Goal: Task Accomplishment & Management: Manage account settings

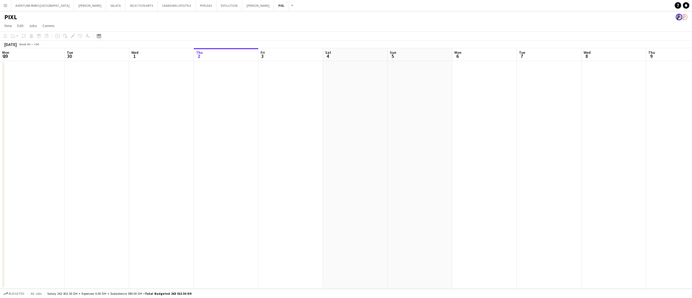
scroll to position [0, 129]
click at [74, 9] on button "[PERSON_NAME] Close" at bounding box center [90, 5] width 32 height 11
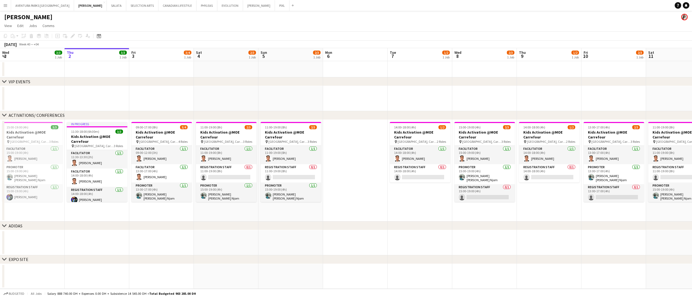
drag, startPoint x: 184, startPoint y: 230, endPoint x: 291, endPoint y: 227, distance: 107.3
click at [291, 227] on div "chevron-right ADIDAS" at bounding box center [346, 225] width 692 height 9
drag, startPoint x: 199, startPoint y: 227, endPoint x: 333, endPoint y: 218, distance: 134.6
click at [333, 218] on div "chevron-right VIP EVENTS chevron-right ACTIVATIONS/ CONFERENCES chevron-right A…" at bounding box center [346, 168] width 692 height 241
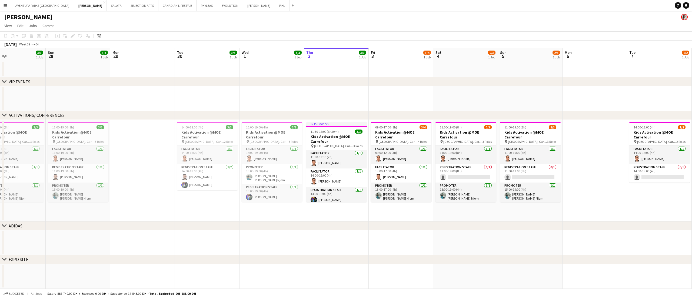
scroll to position [0, 157]
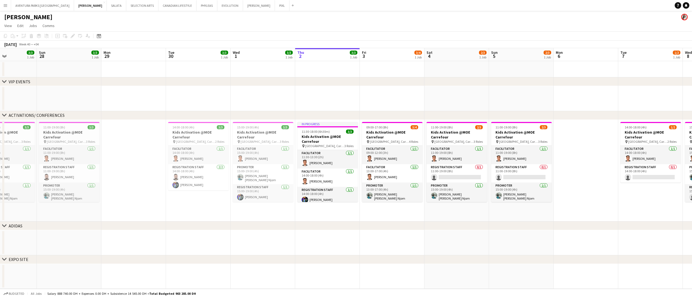
drag, startPoint x: 225, startPoint y: 216, endPoint x: 384, endPoint y: 216, distance: 159.2
click at [384, 216] on app-calendar-viewport "Thu 25 Fri 26 Sat 27 3/3 1 Job Sun 28 3/3 1 Job Mon 29 Tue 30 3/3 1 Job Wed 1 3…" at bounding box center [346, 168] width 692 height 241
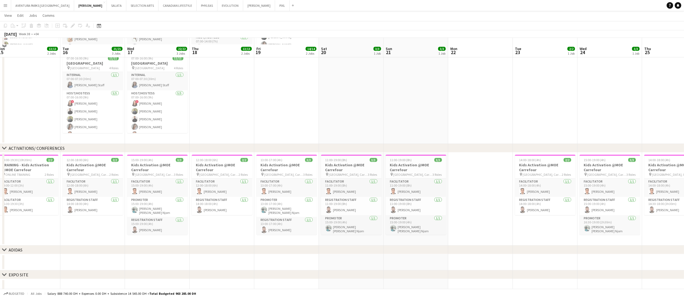
scroll to position [123, 0]
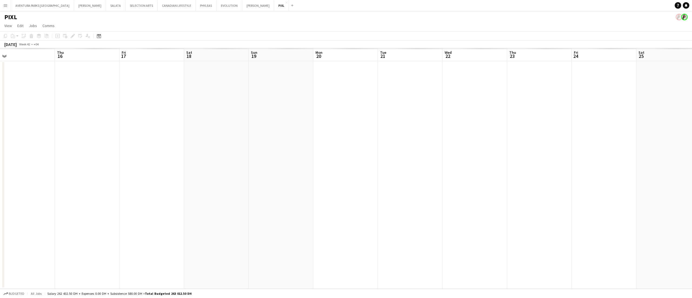
scroll to position [0, 135]
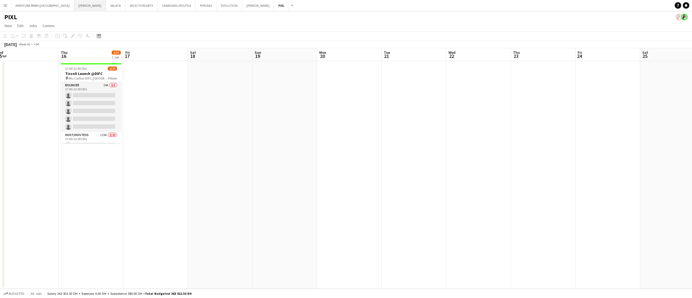
click at [74, 7] on button "[PERSON_NAME] Close" at bounding box center [90, 5] width 32 height 11
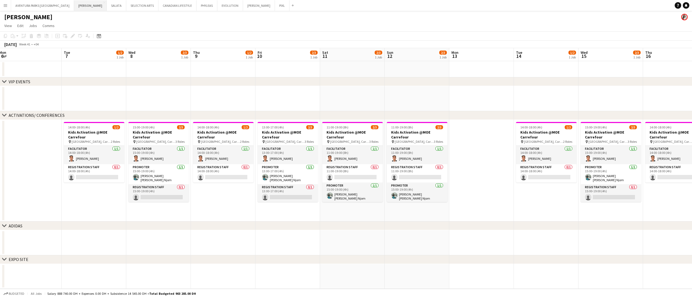
scroll to position [0, 202]
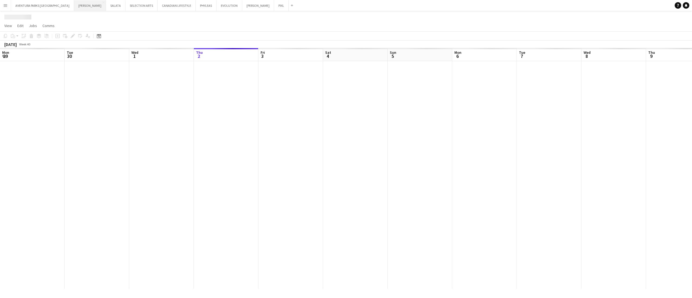
scroll to position [0, 129]
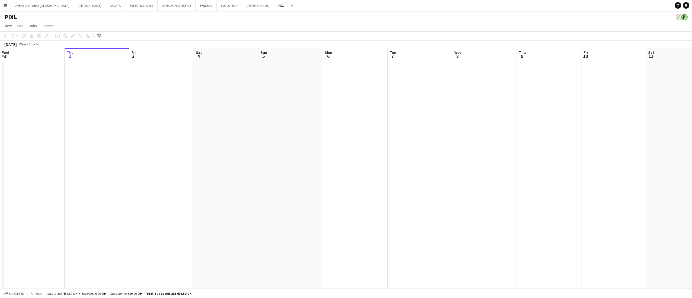
click at [74, 11] on div "PIXL" at bounding box center [346, 16] width 692 height 10
click at [74, 5] on button "[PERSON_NAME] Close" at bounding box center [90, 5] width 32 height 11
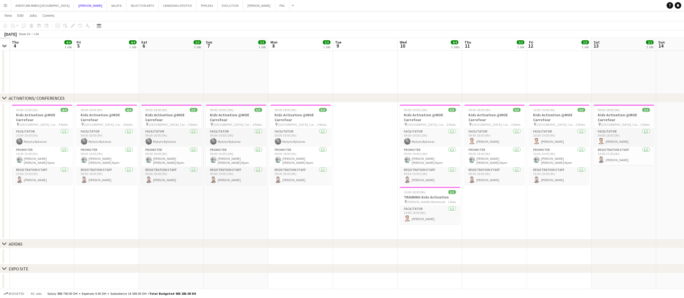
scroll to position [0, 182]
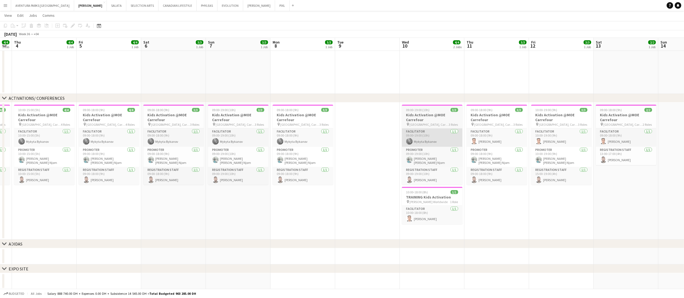
click at [435, 141] on app-card-role "Facilitator [DATE] 09:00-19:00 (10h) [PERSON_NAME]" at bounding box center [432, 137] width 61 height 18
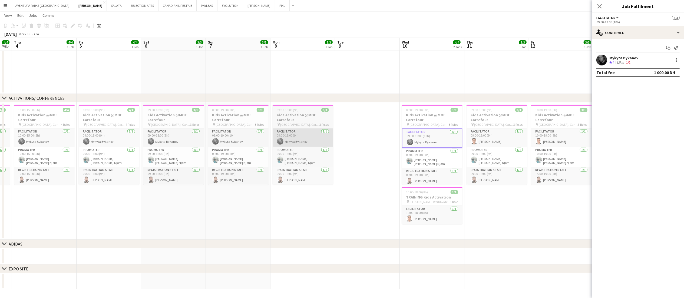
click at [304, 137] on app-card-role "Facilitator [DATE] 09:00-18:00 (9h) [PERSON_NAME]" at bounding box center [302, 137] width 61 height 18
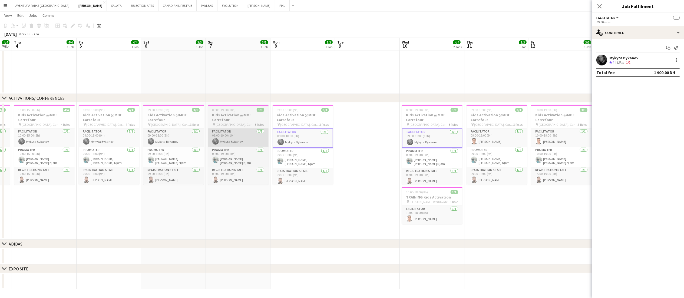
click at [243, 136] on app-card-role "Facilitator [DATE] 09:00-19:00 (10h) [PERSON_NAME]" at bounding box center [238, 137] width 61 height 18
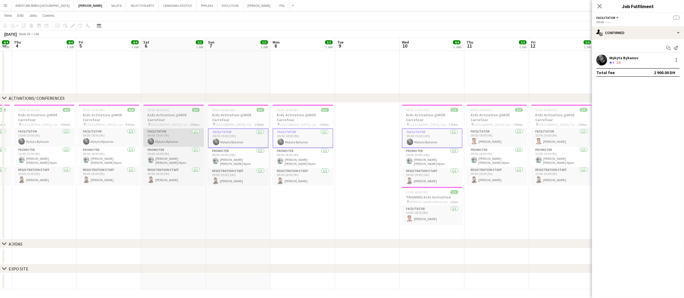
click at [168, 137] on app-card-role "Facilitator [DATE] 09:00-18:00 (9h) [PERSON_NAME]" at bounding box center [173, 137] width 61 height 18
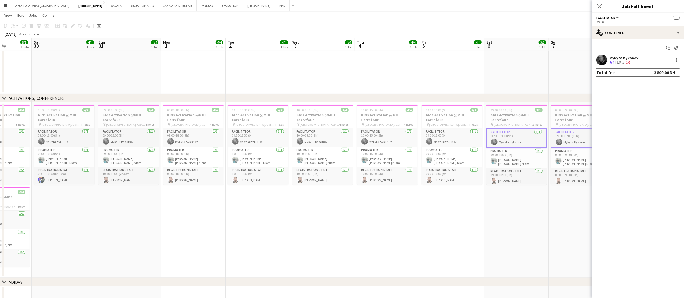
scroll to position [0, 161]
click at [445, 138] on app-card-role "Facilitator [DATE] 09:00-18:00 (9h) [PERSON_NAME]" at bounding box center [452, 137] width 61 height 18
click at [385, 141] on app-card-role "Facilitator [DATE] 10:00-15:00 (5h) [PERSON_NAME]" at bounding box center [388, 137] width 61 height 18
click at [313, 138] on app-card-role "Facilitator [DATE] 10:00-19:00 (9h) [PERSON_NAME]" at bounding box center [323, 137] width 61 height 18
click at [252, 137] on app-card-role "Facilitator [DATE] 09:30-18:30 (9h) [PERSON_NAME]" at bounding box center [259, 137] width 61 height 18
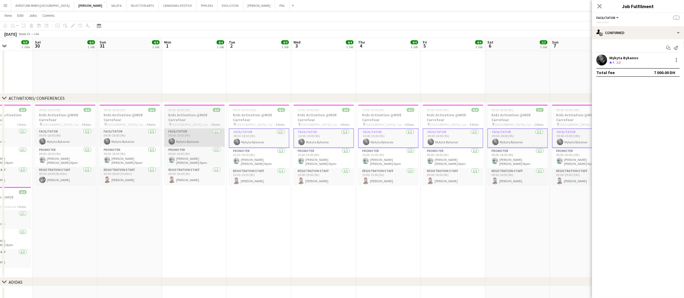
click at [183, 137] on app-card-role "Facilitator [DATE] 09:00-18:00 (9h) [PERSON_NAME]" at bounding box center [194, 137] width 61 height 18
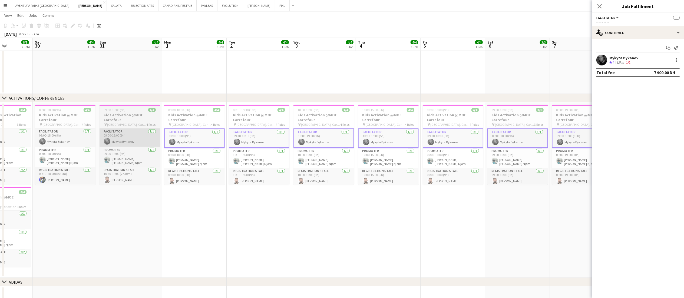
click at [121, 138] on app-card-role "Facilitator [DATE] 09:00-18:00 (9h) [PERSON_NAME]" at bounding box center [129, 137] width 61 height 18
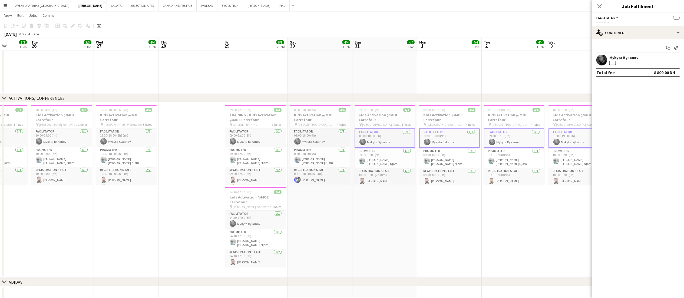
scroll to position [0, 134]
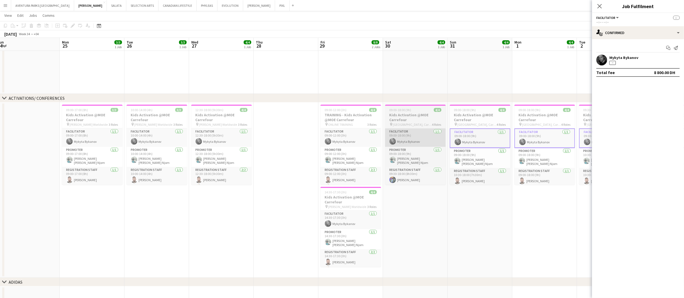
click at [411, 139] on app-card-role "Facilitator [DATE] 09:00-18:00 (9h) [PERSON_NAME]" at bounding box center [415, 137] width 61 height 18
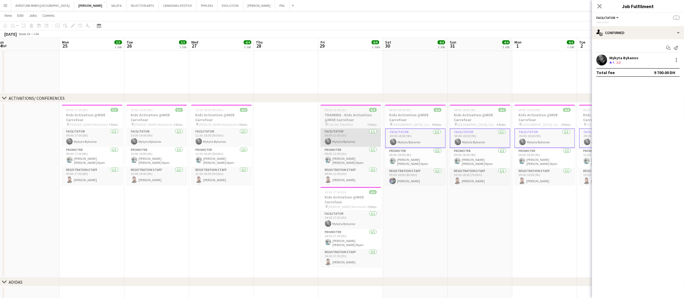
click at [344, 139] on app-card-role "Facilitator [DATE] 09:00-12:00 (3h) [PERSON_NAME]" at bounding box center [350, 137] width 61 height 18
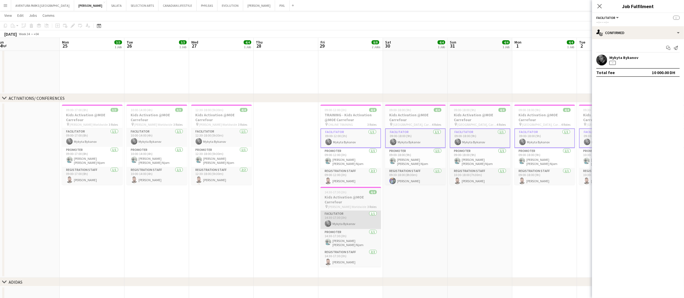
click at [348, 222] on app-card-role "Facilitator [DATE] 14:30-17:30 (3h) [PERSON_NAME]" at bounding box center [350, 220] width 61 height 18
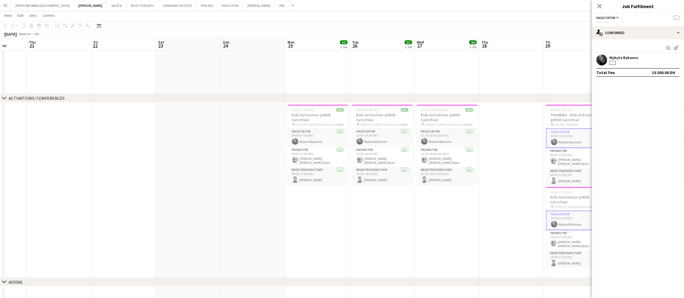
scroll to position [0, 164]
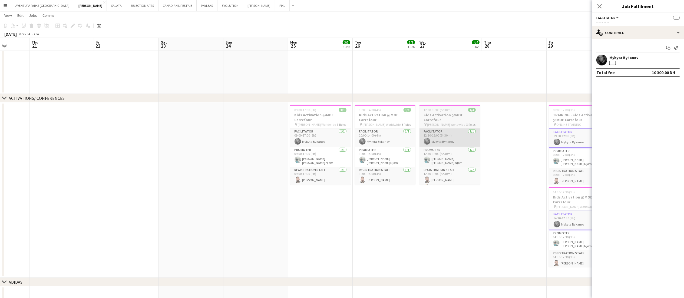
click at [445, 137] on app-card-role "Facilitator [DATE] 12:30-18:00 (5h30m) [PERSON_NAME]" at bounding box center [449, 137] width 61 height 18
click at [386, 141] on app-card-role "Facilitator [DATE] 10:00-14:00 (4h) [PERSON_NAME]" at bounding box center [385, 137] width 61 height 18
click at [307, 141] on app-card-role "Facilitator [DATE] 09:00-17:00 (8h) [PERSON_NAME]" at bounding box center [320, 137] width 61 height 18
click at [396, 255] on app-date-cell "10:00-14:00 (4h) 3/3 Kids Activation @MOE Carrefour pin [PERSON_NAME] Worldwide…" at bounding box center [384, 189] width 65 height 175
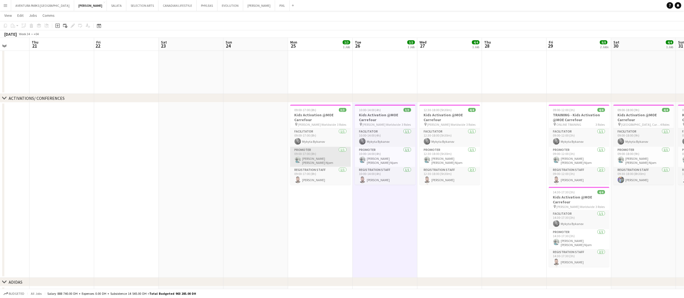
click at [308, 155] on app-card-role "Promoter [DATE] 09:00-17:00 (8h) [PERSON_NAME] [PERSON_NAME] Njom" at bounding box center [320, 157] width 61 height 20
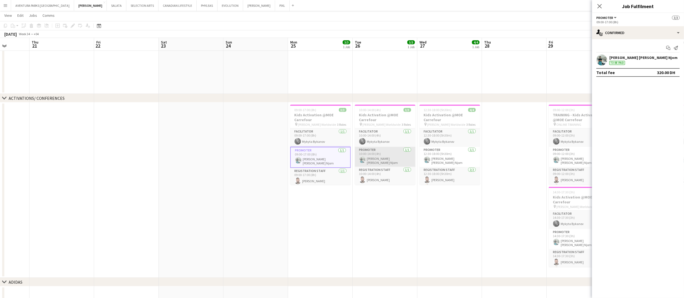
click at [380, 157] on app-card-role "Promoter [DATE] 10:00-14:00 (4h) [PERSON_NAME] [PERSON_NAME] Njom" at bounding box center [385, 157] width 61 height 20
click at [436, 155] on app-card-role "Promoter [DATE] 12:30-18:00 (5h30m) [PERSON_NAME] [PERSON_NAME] Njom" at bounding box center [449, 157] width 61 height 20
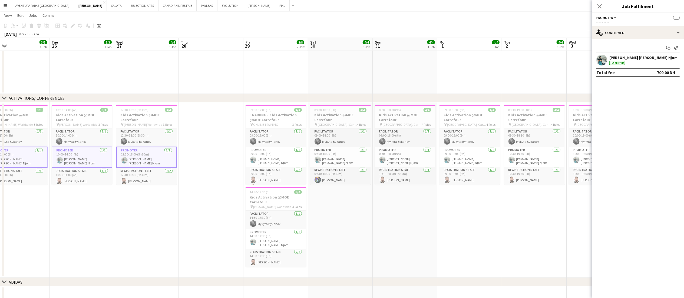
scroll to position [0, 227]
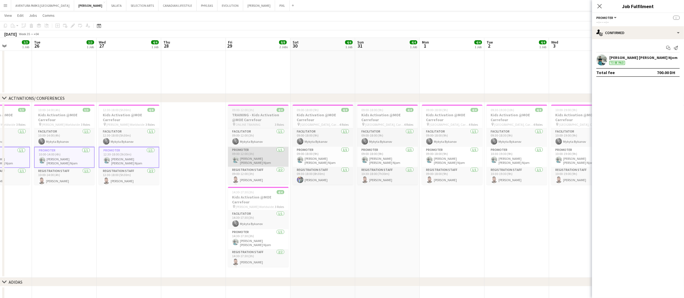
click at [253, 159] on app-card-role "Promoter [DATE] 09:00-12:00 (3h) [PERSON_NAME] [PERSON_NAME] Njom" at bounding box center [258, 157] width 61 height 20
click at [257, 238] on app-card-role "Promoter [DATE] 14:30-17:30 (3h) [PERSON_NAME] [PERSON_NAME] Njom" at bounding box center [258, 239] width 61 height 20
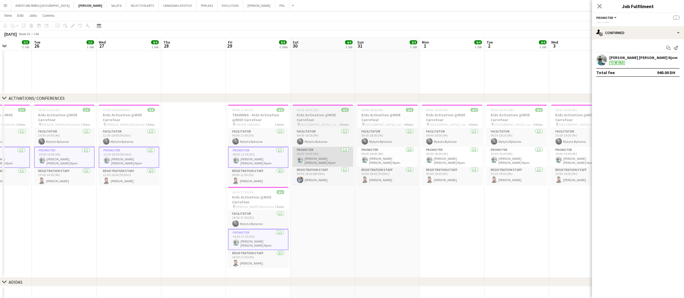
click at [319, 156] on app-card-role "Promoter [DATE] 09:00-18:00 (9h) [PERSON_NAME] [PERSON_NAME] Njom" at bounding box center [322, 157] width 61 height 20
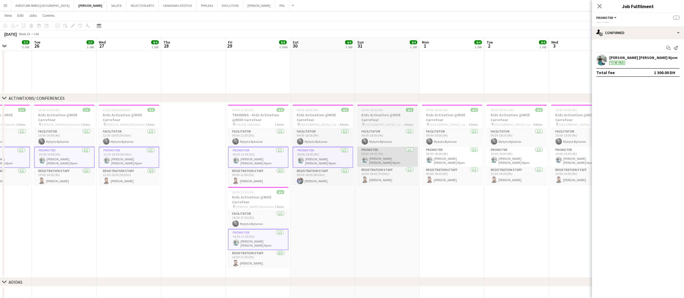
click at [385, 157] on app-card-role "Promoter [DATE] 09:00-18:00 (9h) [PERSON_NAME] [PERSON_NAME] Njom" at bounding box center [387, 157] width 61 height 20
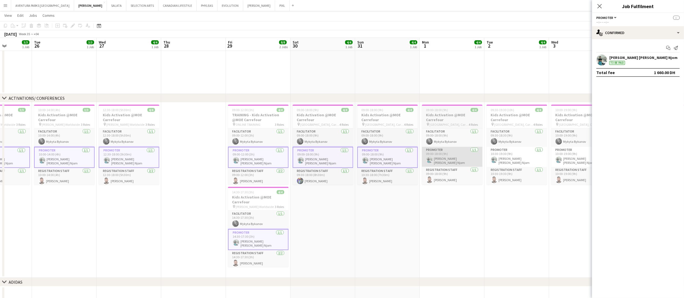
click at [448, 161] on app-card-role "Promoter [DATE] 09:00-18:00 (9h) [PERSON_NAME] [PERSON_NAME] Njom" at bounding box center [452, 157] width 61 height 20
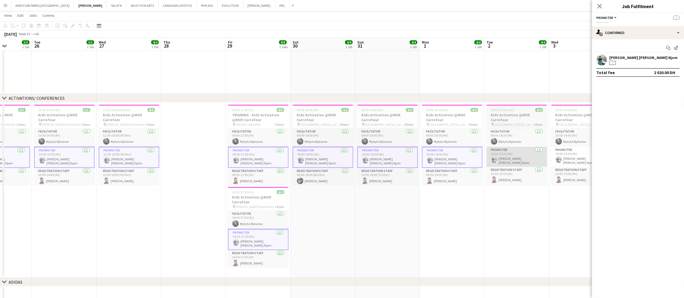
click at [509, 156] on app-card-role "Promoter [DATE] 10:30-19:30 (9h) [PERSON_NAME] [PERSON_NAME] Njom" at bounding box center [516, 157] width 61 height 20
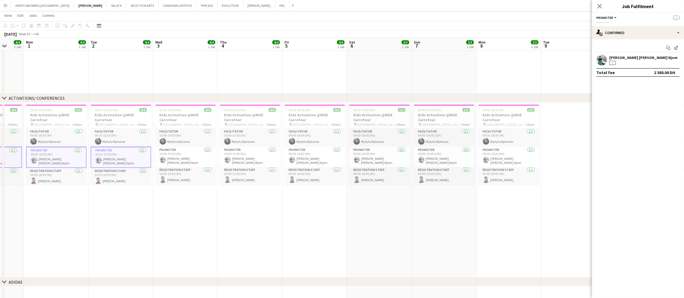
scroll to position [0, 241]
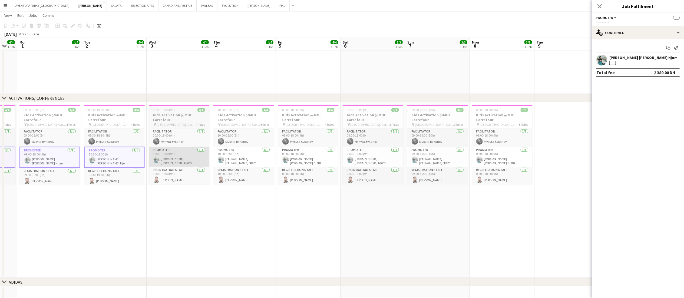
click at [183, 156] on app-card-role "Promoter [DATE] 10:00-19:00 (9h) [PERSON_NAME] [PERSON_NAME] Njom" at bounding box center [179, 157] width 61 height 20
click at [240, 156] on app-card-role "Promoter [DATE] 10:00-15:00 (5h) [PERSON_NAME] [PERSON_NAME] Njom" at bounding box center [243, 157] width 61 height 20
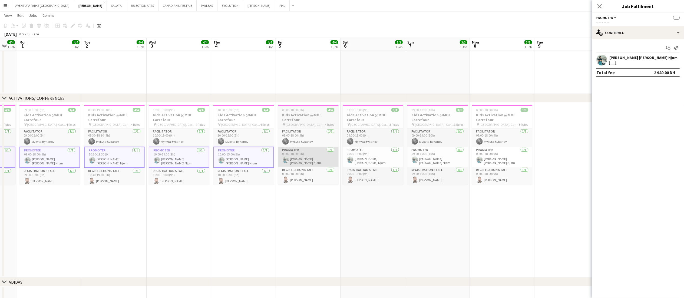
click at [299, 159] on app-card-role "Promoter [DATE] 09:00-18:00 (9h) [PERSON_NAME] [PERSON_NAME] Njom" at bounding box center [308, 157] width 61 height 20
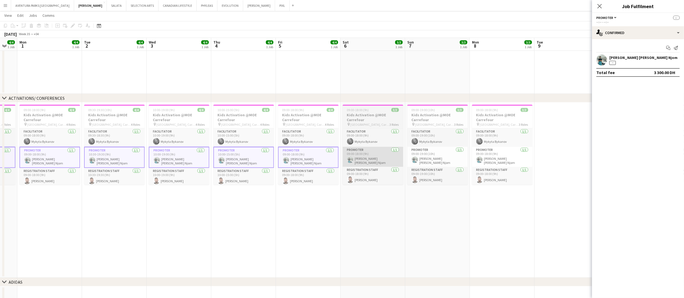
click at [362, 157] on app-card-role "Promoter [DATE] 09:00-18:00 (9h) [PERSON_NAME] [PERSON_NAME] Njom" at bounding box center [372, 157] width 61 height 20
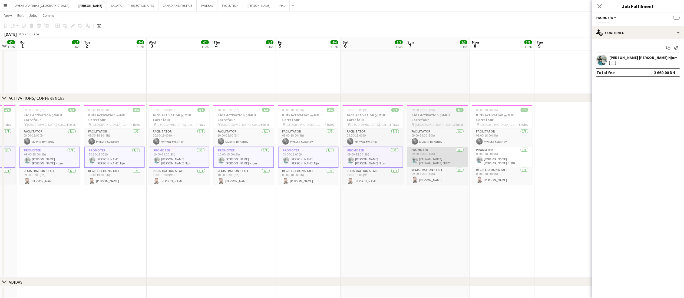
click at [430, 160] on app-card-role "Promoter [DATE] 09:00-19:00 (10h) [PERSON_NAME] [PERSON_NAME] Njom" at bounding box center [437, 157] width 61 height 20
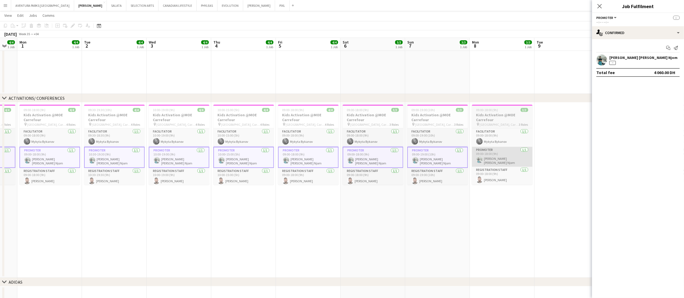
click at [494, 159] on app-card-role "Promoter [DATE] 09:00-18:00 (9h) [PERSON_NAME] [PERSON_NAME] Njom" at bounding box center [502, 157] width 61 height 20
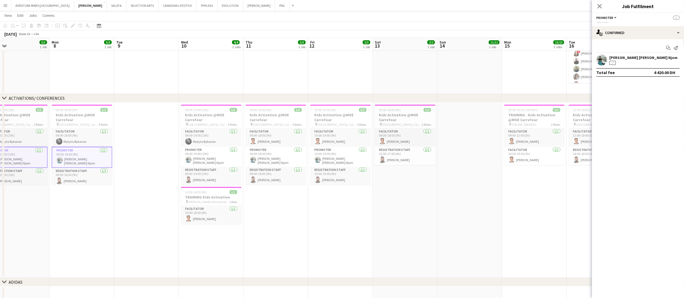
scroll to position [0, 211]
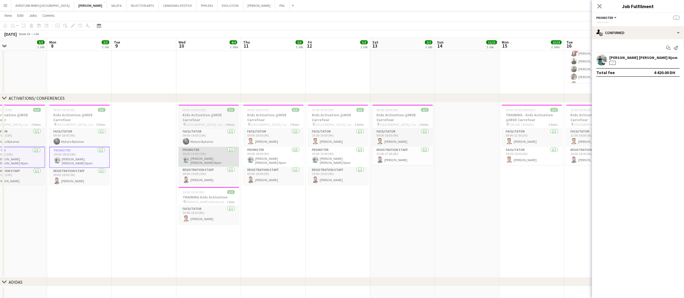
click at [204, 155] on app-card-role "Promoter [DATE] 09:00-19:00 (10h) [PERSON_NAME] [PERSON_NAME] Njom" at bounding box center [208, 157] width 61 height 20
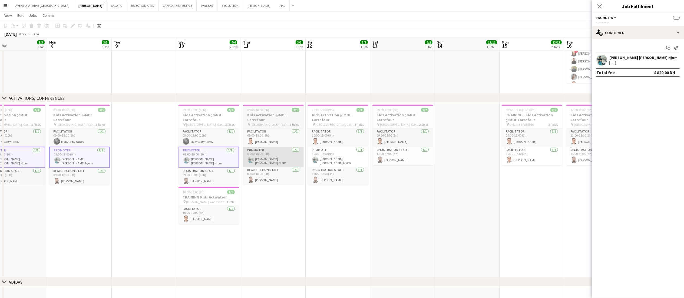
click at [265, 163] on app-card-role "Promoter [DATE] 09:00-18:00 (9h) [PERSON_NAME] [PERSON_NAME] Njom" at bounding box center [273, 157] width 61 height 20
click at [317, 159] on app-user-avatar at bounding box center [315, 160] width 6 height 6
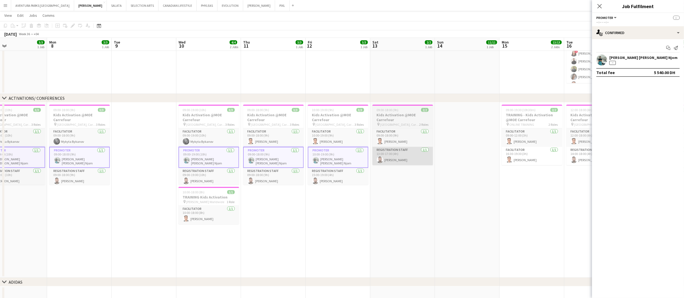
click at [388, 156] on app-card-role "Registration Staff [DATE] 13:00-17:00 (4h) [PERSON_NAME]" at bounding box center [402, 156] width 61 height 18
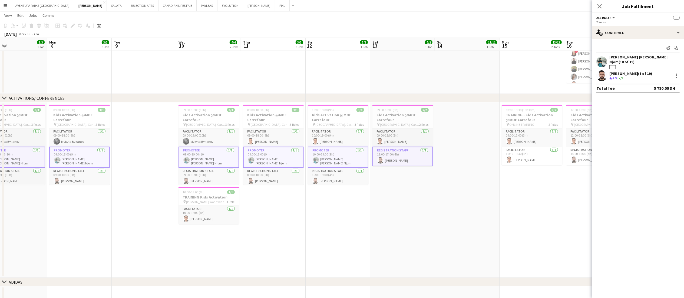
click at [399, 162] on app-card-role "Registration Staff [DATE] 13:00-17:00 (4h) [PERSON_NAME]" at bounding box center [402, 156] width 61 height 19
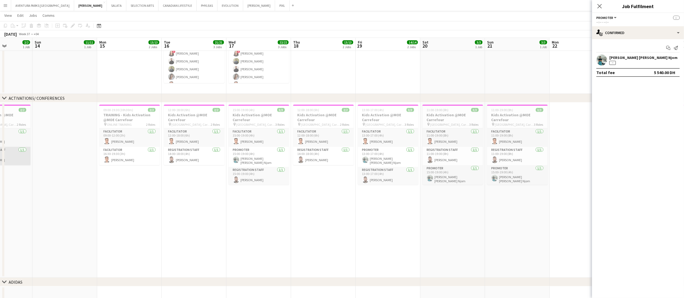
scroll to position [0, 228]
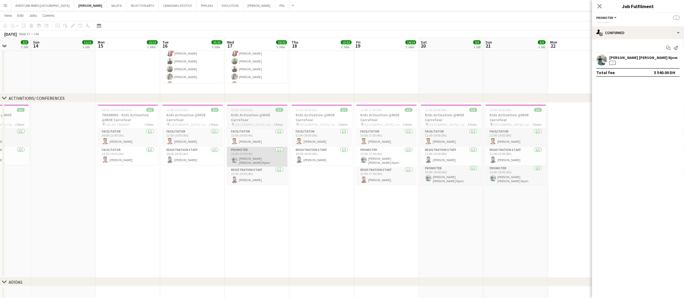
click at [250, 157] on app-card-role "Promoter [DATE] 15:00-19:00 (4h) [PERSON_NAME] [PERSON_NAME] Njom" at bounding box center [257, 157] width 61 height 20
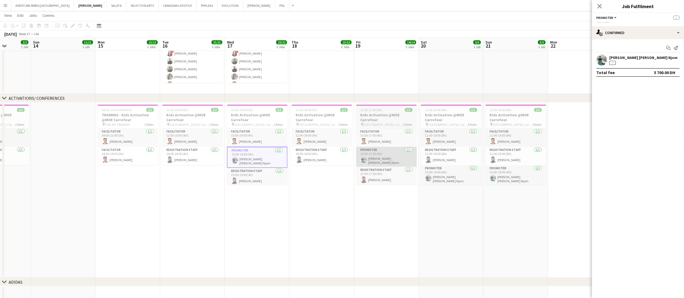
click at [384, 157] on app-card-role "Promoter [DATE] 13:00-17:00 (4h) [PERSON_NAME] [PERSON_NAME] Njom" at bounding box center [386, 157] width 61 height 20
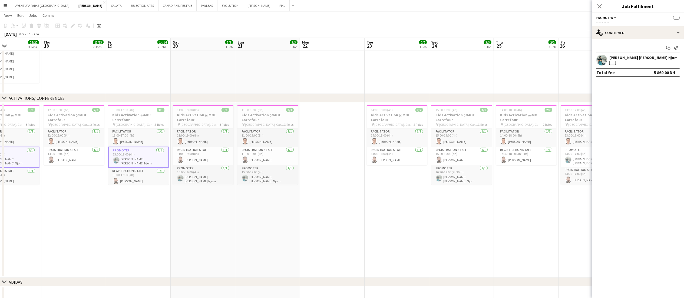
scroll to position [0, 154]
click at [211, 178] on app-card-role "Promoter [DATE] 15:00-19:00 (4h) [PERSON_NAME] [PERSON_NAME] Njom" at bounding box center [201, 175] width 61 height 20
click at [273, 182] on app-card-role "Promoter [DATE] 15:00-19:00 (4h) [PERSON_NAME] [PERSON_NAME] Njom" at bounding box center [266, 175] width 61 height 20
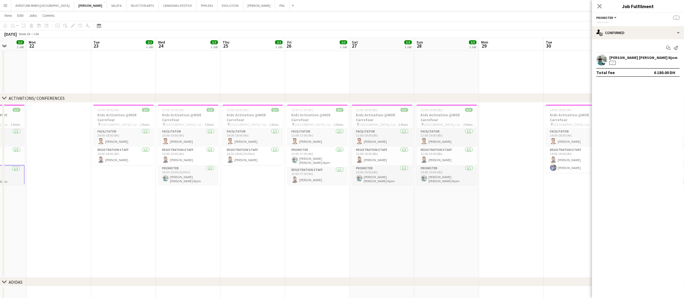
scroll to position [0, 181]
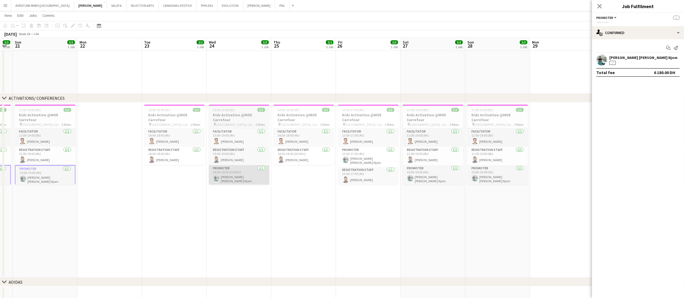
click at [239, 178] on app-card-role "Promoter [DATE] 16:30-19:00 (2h30m) [PERSON_NAME] [PERSON_NAME] Njom" at bounding box center [239, 175] width 61 height 20
click at [366, 158] on app-card-role "Promoter [DATE] 13:00-17:00 (4h) [PERSON_NAME] [PERSON_NAME] Njom" at bounding box center [368, 157] width 61 height 20
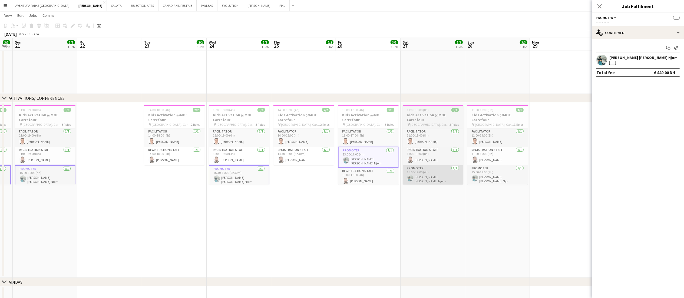
click at [436, 181] on app-card-role "Promoter [DATE] 15:00-19:00 (4h) [PERSON_NAME] [PERSON_NAME] Njom" at bounding box center [432, 175] width 61 height 20
click at [497, 182] on app-card-role "Promoter [DATE] 15:00-19:00 (4h) [PERSON_NAME] [PERSON_NAME] Njom" at bounding box center [497, 175] width 61 height 20
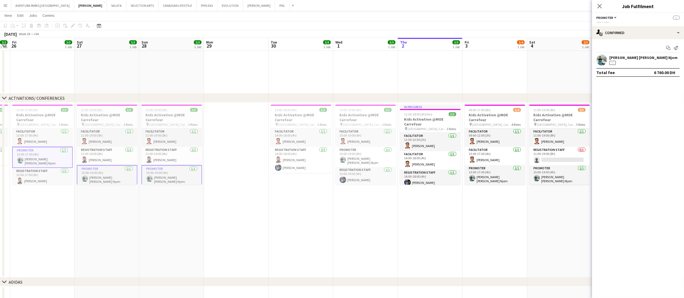
scroll to position [0, 201]
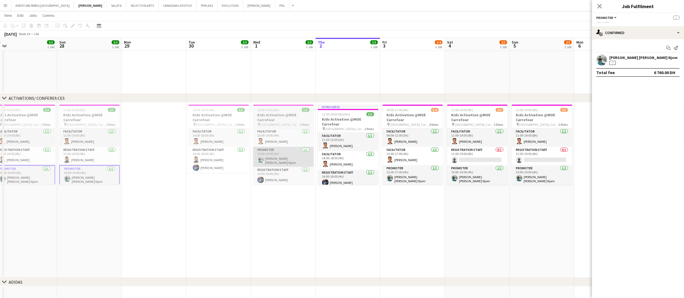
click at [280, 160] on app-card-role "Promoter [DATE] 15:00-19:00 (4h) [PERSON_NAME] [PERSON_NAME] Njom" at bounding box center [283, 157] width 61 height 20
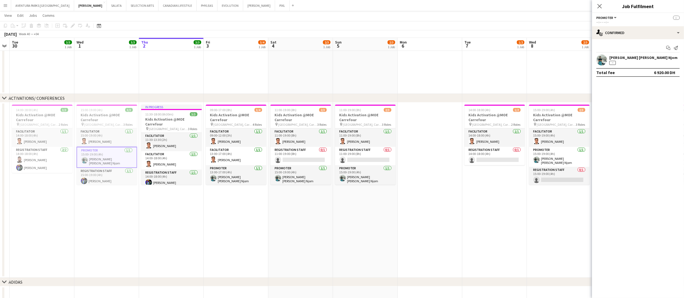
scroll to position [0, 185]
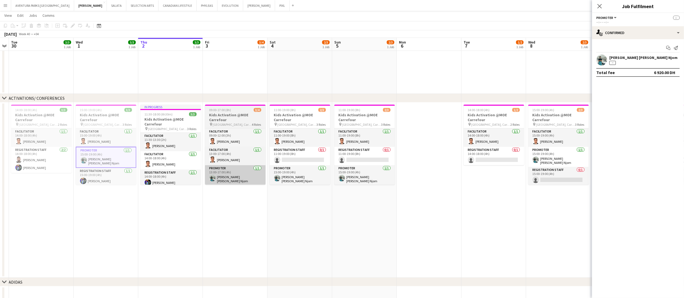
click at [243, 175] on app-card-role "Promoter [DATE] 13:00-17:00 (4h) [PERSON_NAME] [PERSON_NAME] Njom" at bounding box center [235, 175] width 61 height 20
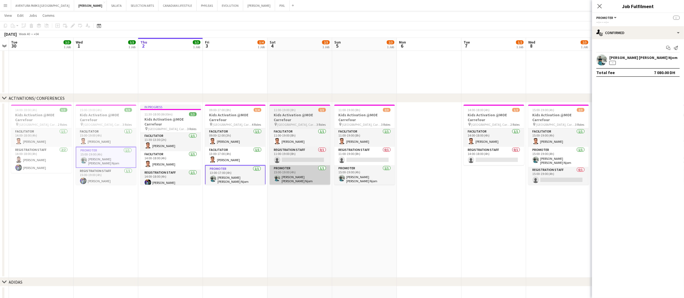
click at [306, 175] on app-card-role "Promoter [DATE] 15:00-19:00 (4h) [PERSON_NAME] [PERSON_NAME] Njom" at bounding box center [299, 175] width 61 height 20
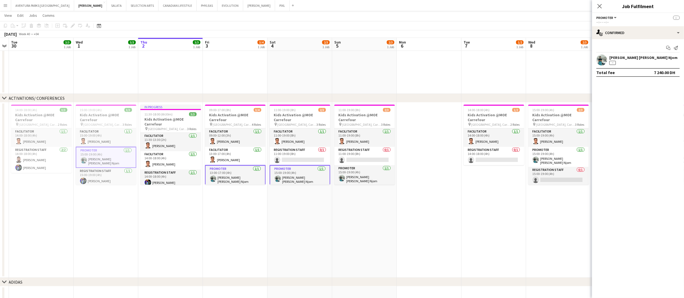
click at [306, 175] on app-card-role "Promoter [DATE] 15:00-19:00 (4h) [PERSON_NAME] [PERSON_NAME] Njom" at bounding box center [299, 175] width 61 height 21
click at [220, 177] on app-card-role "Promoter [DATE] 13:00-17:00 (4h) [PERSON_NAME] [PERSON_NAME] Njom" at bounding box center [235, 175] width 61 height 21
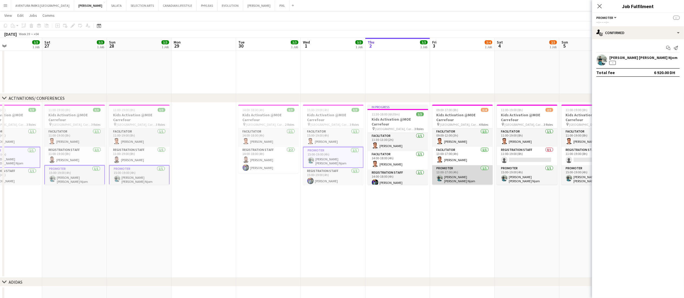
scroll to position [0, 148]
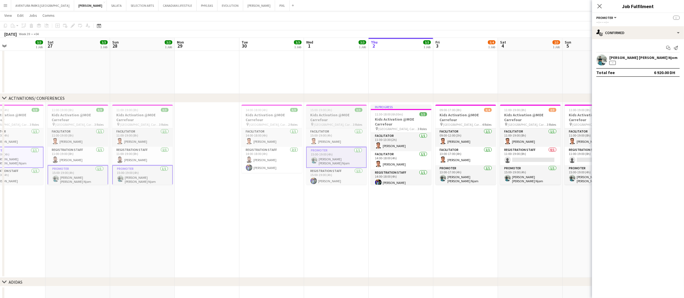
click at [324, 158] on app-card-role "Promoter [DATE] 15:00-19:00 (4h) [PERSON_NAME] [PERSON_NAME] Njom" at bounding box center [336, 157] width 61 height 21
click at [332, 215] on app-date-cell "15:00-19:00 (4h) 3/3 Kids Activation @MOE Carrefour pin [GEOGRAPHIC_DATA], Carr…" at bounding box center [336, 189] width 65 height 175
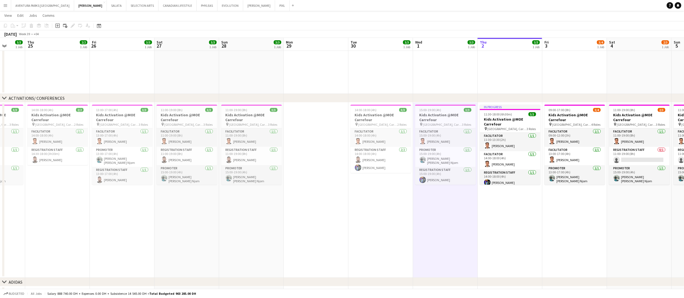
scroll to position [0, 145]
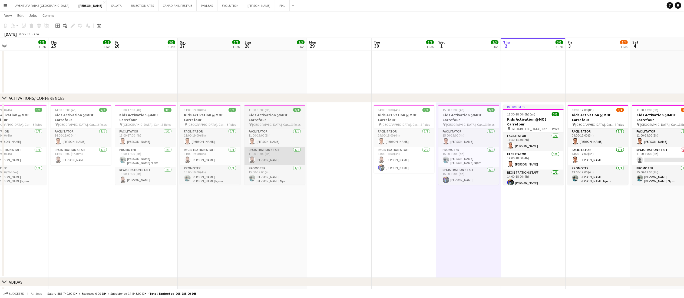
click at [271, 158] on app-card-role "Registration Staff [DATE] 11:00-19:00 (8h) [PERSON_NAME]" at bounding box center [274, 156] width 61 height 18
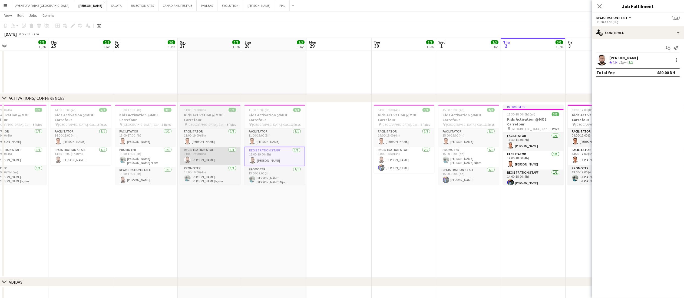
click at [204, 158] on app-card-role "Registration Staff [DATE] 11:00-19:00 (8h) [PERSON_NAME]" at bounding box center [210, 156] width 61 height 18
click at [144, 177] on app-card-role "Registration Staff [DATE] 13:00-17:00 (4h) [PERSON_NAME]" at bounding box center [145, 176] width 61 height 18
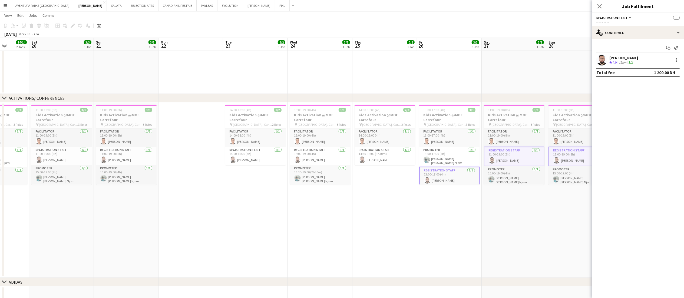
scroll to position [0, 164]
click at [385, 157] on app-card-role "Registration Staff [DATE] 14:30-18:00 (3h30m) [PERSON_NAME]" at bounding box center [385, 156] width 61 height 18
click at [317, 158] on app-card-role "Registration Staff [DATE] 15:00-19:00 (4h) [PERSON_NAME]" at bounding box center [320, 156] width 61 height 18
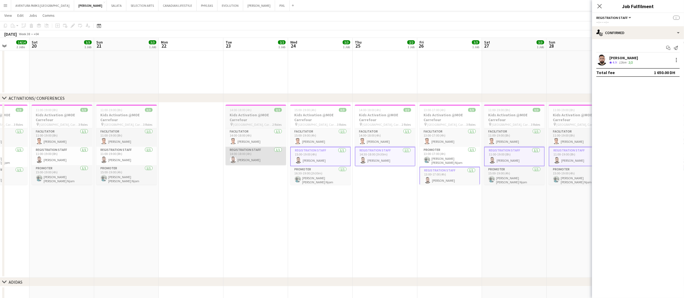
click at [245, 162] on app-card-role "Registration Staff [DATE] 14:00-18:00 (4h) [PERSON_NAME]" at bounding box center [255, 156] width 61 height 18
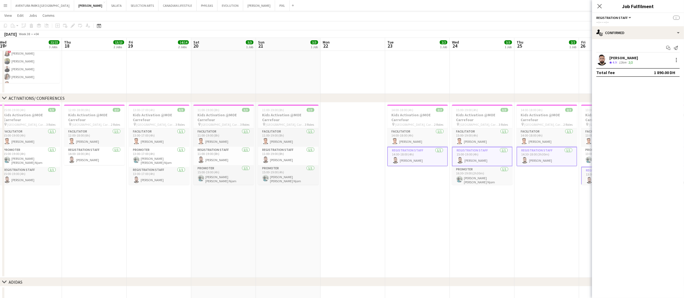
scroll to position [0, 125]
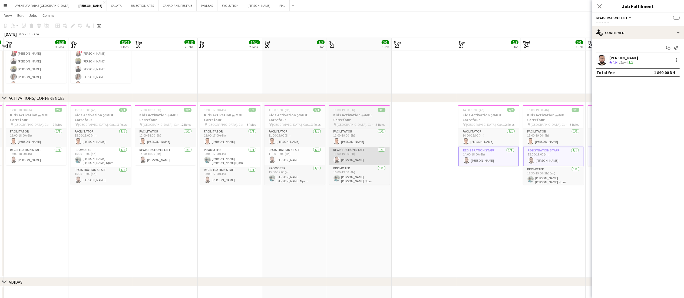
click at [354, 154] on app-card-role "Registration Staff [DATE] 11:00-19:00 (8h) [PERSON_NAME]" at bounding box center [359, 156] width 61 height 18
click at [297, 158] on app-card-role "Registration Staff [DATE] 11:00-19:00 (8h) [PERSON_NAME]" at bounding box center [294, 156] width 61 height 18
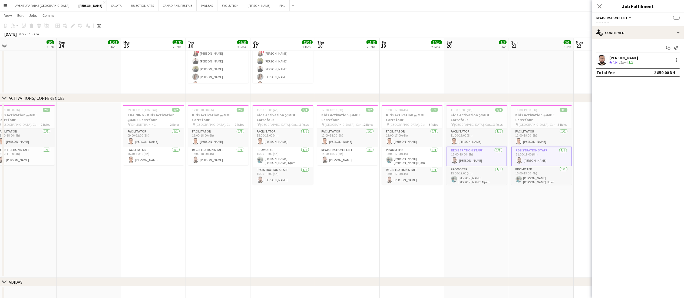
scroll to position [0, 137]
click at [409, 178] on app-card-role "Registration Staff [DATE] 13:00-17:00 (4h) [PERSON_NAME]" at bounding box center [412, 176] width 61 height 18
click at [348, 162] on app-card-role "Registration Staff [DATE] 14:00-18:00 (4h) [PERSON_NAME]" at bounding box center [348, 156] width 61 height 18
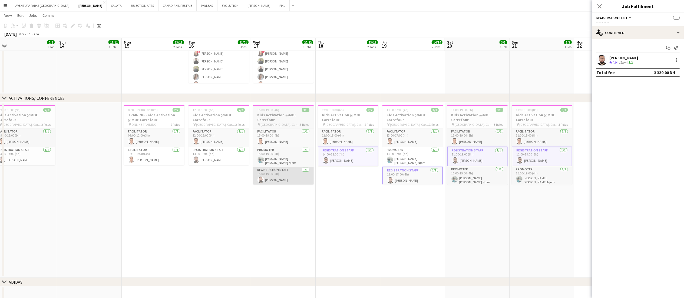
click at [275, 181] on app-card-role "Registration Staff [DATE] 15:00-19:00 (4h) [PERSON_NAME]" at bounding box center [283, 176] width 61 height 18
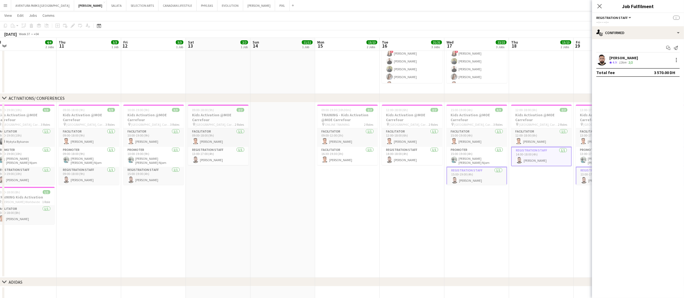
scroll to position [0, 132]
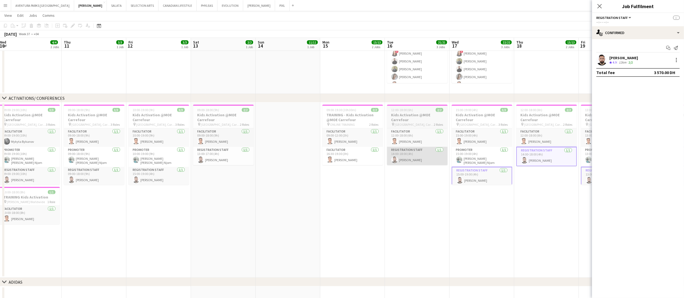
click at [410, 157] on app-card-role "Registration Staff [DATE] 14:00-18:00 (4h) [PERSON_NAME]" at bounding box center [417, 156] width 61 height 18
click at [226, 159] on app-card-role "Registration Staff [DATE] 13:00-17:00 (4h) [PERSON_NAME]" at bounding box center [223, 156] width 61 height 18
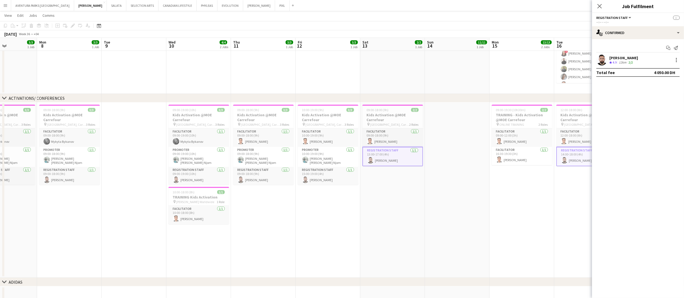
scroll to position [0, 150]
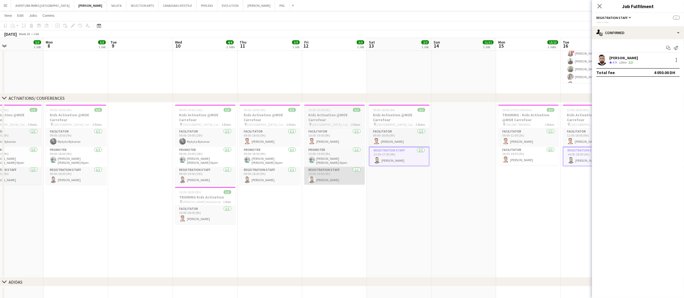
click at [349, 177] on app-card-role "Registration Staff [DATE] 15:00-19:00 (4h) [PERSON_NAME]" at bounding box center [334, 176] width 61 height 18
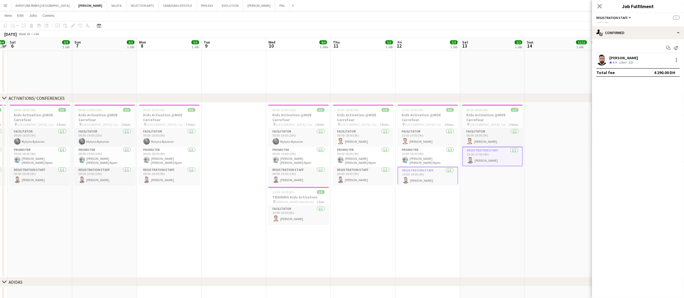
scroll to position [0, 151]
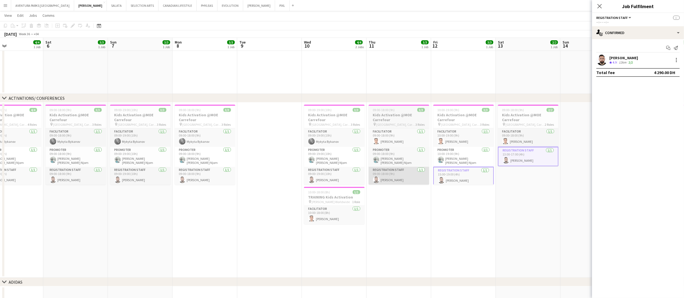
click at [395, 171] on app-card-role "Registration Staff [DATE] 09:00-18:00 (9h) [PERSON_NAME]" at bounding box center [398, 176] width 61 height 18
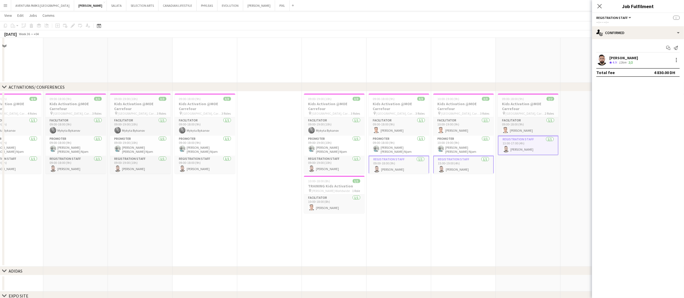
scroll to position [152, 0]
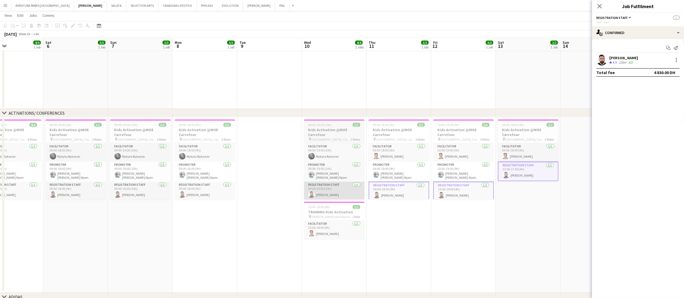
click at [340, 188] on app-card-role "Registration Staff [DATE] 09:00-19:00 (10h) [PERSON_NAME]" at bounding box center [334, 191] width 61 height 18
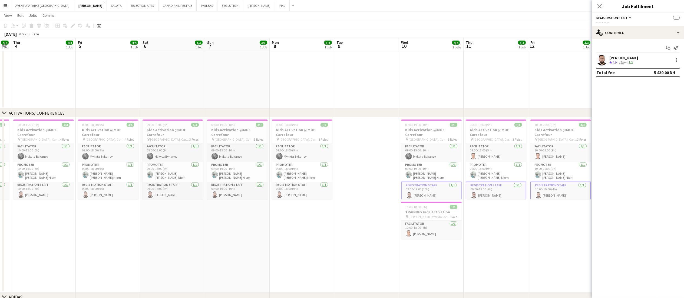
scroll to position [0, 163]
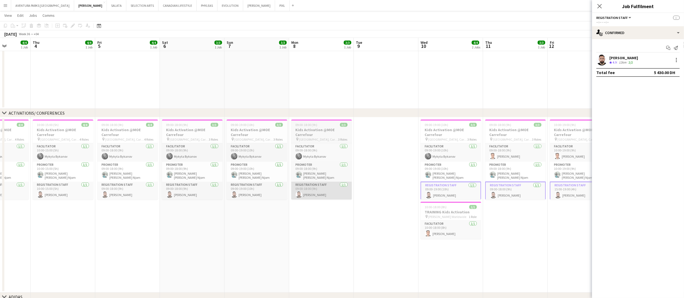
click at [321, 194] on app-card-role "Registration Staff [DATE] 09:00-18:00 (9h) [PERSON_NAME]" at bounding box center [321, 191] width 61 height 18
click at [246, 193] on app-card-role "Registration Staff [DATE] 09:00-19:00 (10h) [PERSON_NAME]" at bounding box center [257, 191] width 61 height 18
click at [191, 193] on app-card-role "Registration Staff [DATE] 09:00-18:00 (9h) [PERSON_NAME]" at bounding box center [192, 191] width 61 height 18
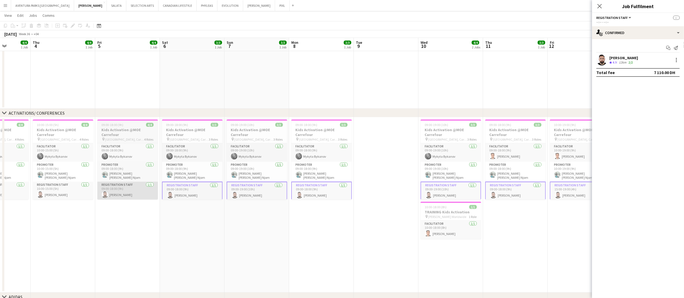
click at [128, 194] on app-card-role "Registration Staff [DATE] 09:00-18:00 (9h) [PERSON_NAME]" at bounding box center [127, 191] width 61 height 18
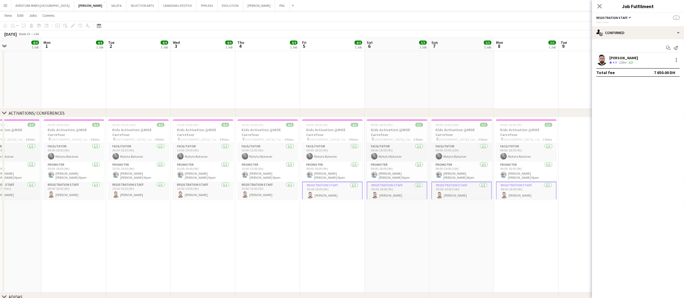
scroll to position [0, 131]
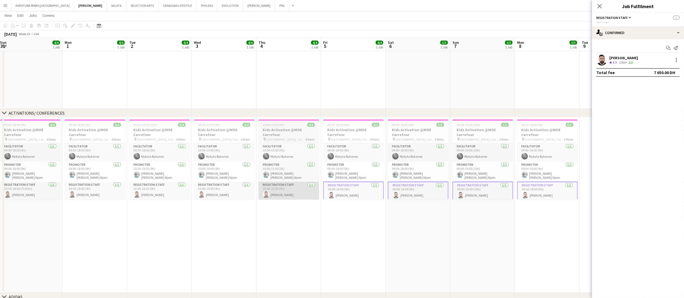
click at [281, 188] on app-card-role "Registration Staff [DATE] 10:00-15:00 (5h) [PERSON_NAME]" at bounding box center [288, 191] width 61 height 18
click at [216, 201] on app-date-cell "10:00-19:00 (9h) 4/4 Kids Activation @MOE Carrefour pin [GEOGRAPHIC_DATA], Carr…" at bounding box center [224, 204] width 65 height 175
click at [224, 196] on app-card-role "Registration Staff [DATE] 10:00-19:00 (9h) [PERSON_NAME]" at bounding box center [224, 191] width 61 height 18
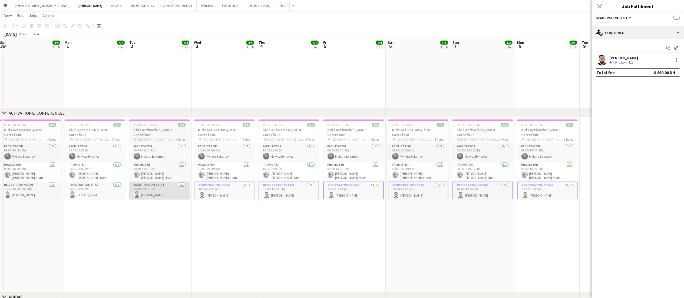
click at [148, 194] on app-card-role "Registration Staff [DATE] 10:30-19:30 (9h) [PERSON_NAME]" at bounding box center [159, 191] width 61 height 18
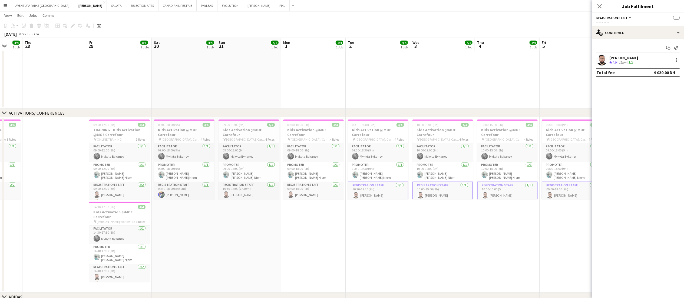
scroll to position [0, 171]
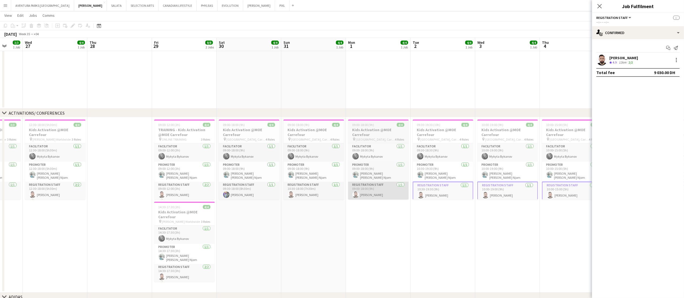
click at [370, 190] on app-card-role "Registration Staff [DATE] 09:00-18:00 (9h) [PERSON_NAME]" at bounding box center [378, 191] width 61 height 18
click at [305, 195] on app-card-role "Registration Staff [DATE] 10:30-18:00 (7h30m) [PERSON_NAME]" at bounding box center [313, 191] width 61 height 18
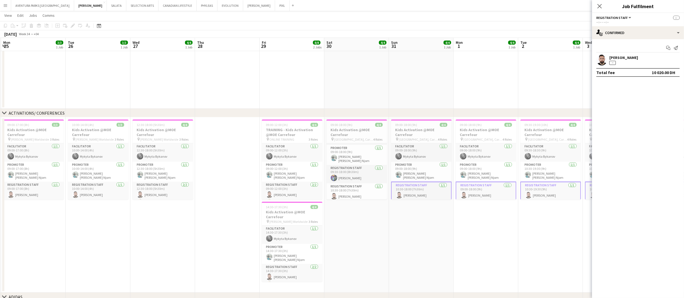
scroll to position [18, 0]
click at [352, 193] on app-card-role "Registration Staff [DATE] 10:30-18:00 (7h30m) [PERSON_NAME]" at bounding box center [356, 191] width 61 height 18
click at [292, 191] on app-card-role "Registration Staff [DATE] 09:00-12:00 (3h) [PERSON_NAME] [PERSON_NAME]" at bounding box center [292, 195] width 61 height 26
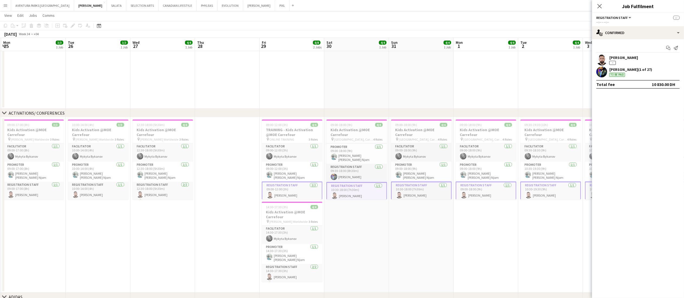
click at [289, 197] on app-card-role "Registration Staff [DATE] 09:00-12:00 (3h) [PERSON_NAME] [PERSON_NAME]" at bounding box center [292, 195] width 61 height 27
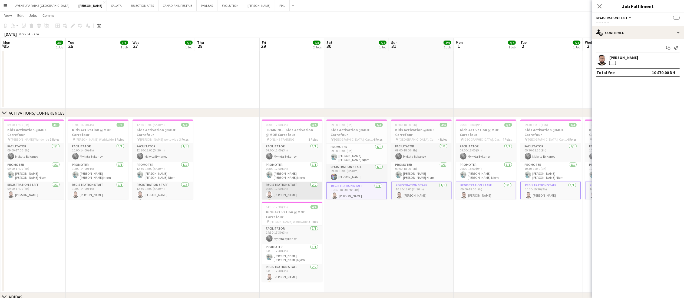
scroll to position [7, 0]
click at [286, 187] on app-card-role "Registration Staff [DATE] 09:00-12:00 (3h) [PERSON_NAME] [PERSON_NAME]" at bounding box center [292, 188] width 61 height 26
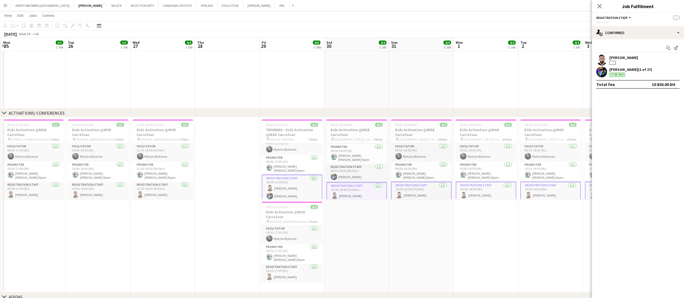
click at [295, 188] on app-card-role "Registration Staff [DATE] 09:00-12:00 (3h) [PERSON_NAME] [PERSON_NAME]" at bounding box center [292, 188] width 61 height 27
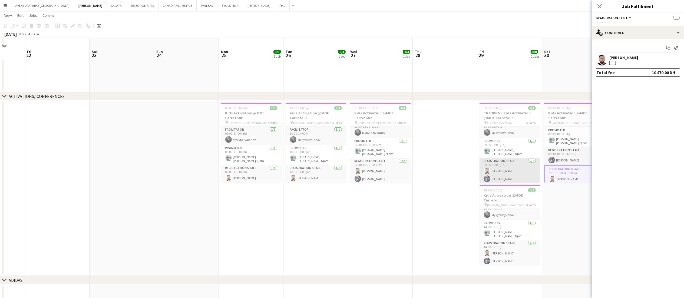
scroll to position [178, 0]
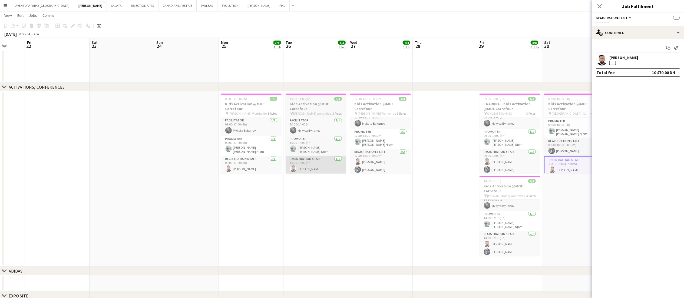
click at [310, 166] on app-card-role "Registration Staff [DATE] 10:00-14:00 (4h) [PERSON_NAME]" at bounding box center [315, 165] width 61 height 18
click at [239, 169] on app-card-role "Registration Staff [DATE] 09:00-17:00 (8h) [PERSON_NAME]" at bounding box center [251, 165] width 61 height 18
click at [273, 201] on app-date-cell "09:00-17:00 (8h) 3/3 Kids Activation @MOE Carrefour pin [PERSON_NAME] Worldwide…" at bounding box center [251, 178] width 65 height 175
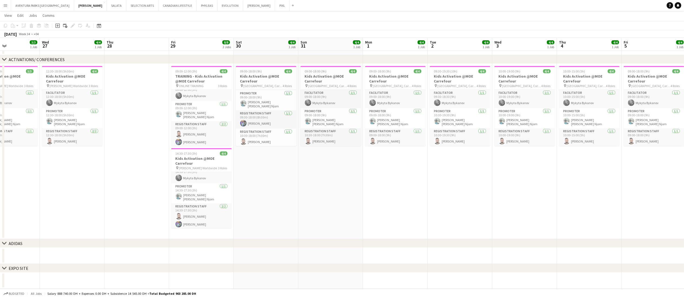
scroll to position [0, 218]
click at [265, 120] on app-card-role "Registration Staff [DATE] 09:30-18:00 (8h30m) [PERSON_NAME]" at bounding box center [267, 119] width 61 height 18
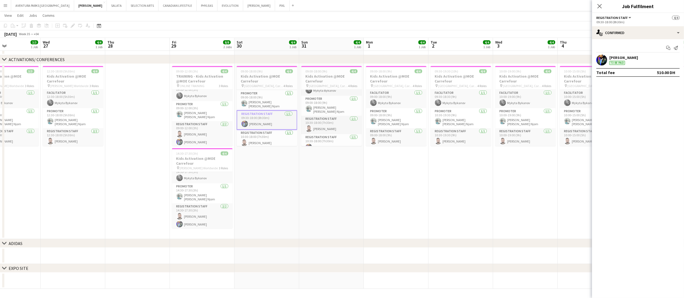
scroll to position [18, 0]
click at [321, 141] on app-card-role "Registration Staff [DATE] 10:30-18:00 (7h30m) [PERSON_NAME]" at bounding box center [331, 138] width 61 height 18
click at [391, 141] on app-card-role "Registration Staff [DATE] 09:00-18:00 (9h) [PERSON_NAME]" at bounding box center [396, 138] width 61 height 18
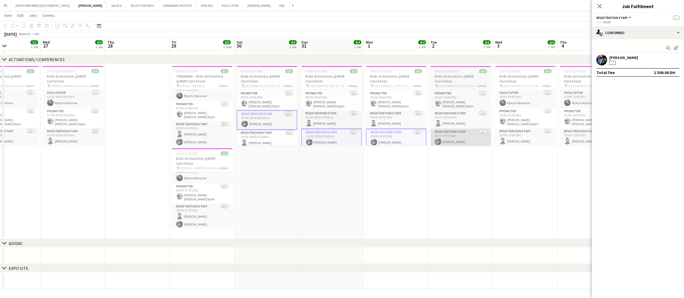
click at [454, 141] on app-card-role "Registration Staff [DATE] 10:30-19:30 (9h) [PERSON_NAME]" at bounding box center [460, 138] width 61 height 18
click at [525, 143] on app-card-role "Registration Staff [DATE] 10:00-19:00 (9h) [PERSON_NAME]" at bounding box center [525, 138] width 61 height 18
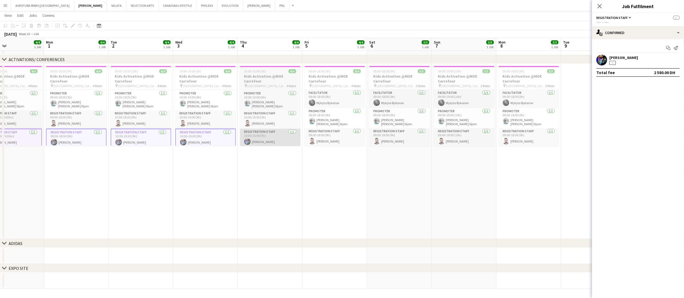
click at [263, 142] on app-card-role "Registration Staff [DATE] 10:00-15:00 (5h) [PERSON_NAME]" at bounding box center [270, 138] width 61 height 18
click at [330, 141] on app-card-role "Registration Staff [DATE] 09:00-18:00 (9h) [PERSON_NAME]" at bounding box center [334, 138] width 61 height 18
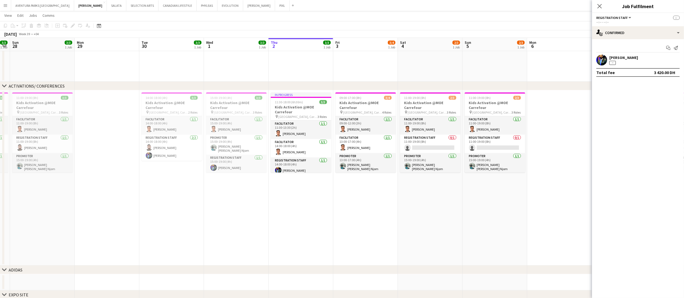
scroll to position [0, 184]
click at [236, 168] on app-card-role "Registration Staff [DATE] 15:00-19:00 (4h) [PERSON_NAME]" at bounding box center [235, 164] width 61 height 18
click at [236, 168] on app-card-role "Registration Staff [DATE] 15:00-19:00 (4h) [PERSON_NAME]" at bounding box center [235, 164] width 61 height 19
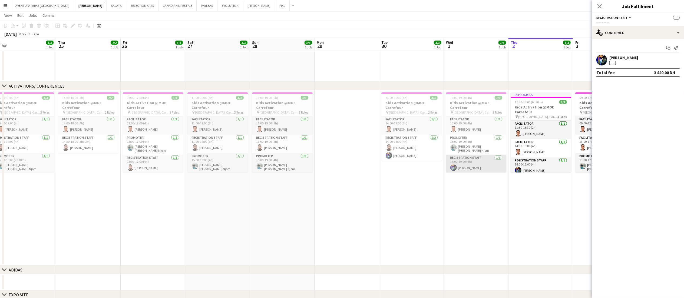
scroll to position [0, 132]
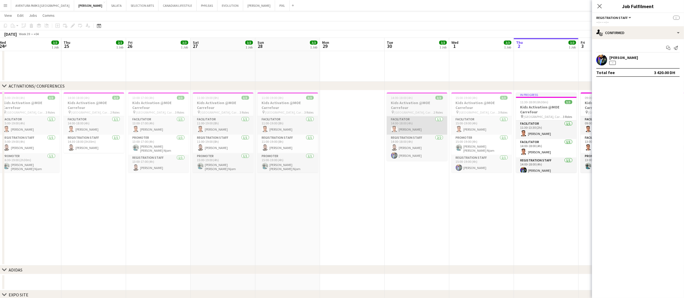
click at [423, 126] on app-card-role "Facilitator [DATE] 14:00-18:00 (4h) [PERSON_NAME]" at bounding box center [417, 125] width 61 height 18
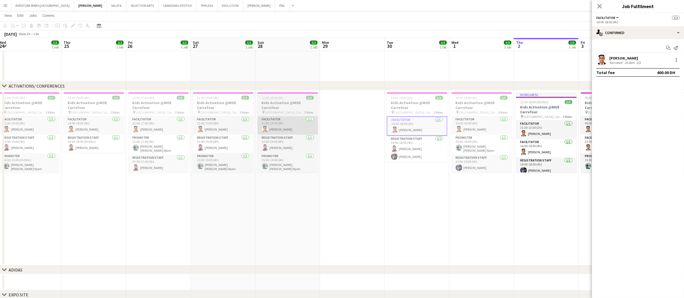
click at [289, 131] on app-card-role "Facilitator [DATE] 11:00-19:00 (8h) [PERSON_NAME]" at bounding box center [287, 125] width 61 height 18
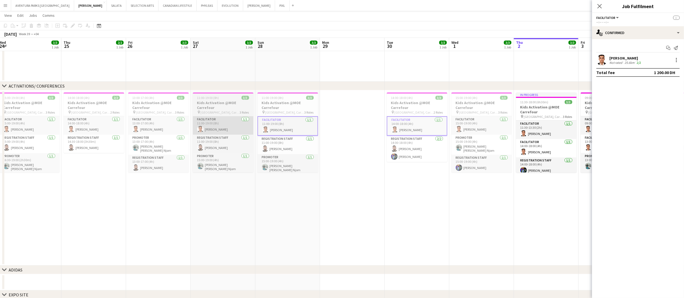
click at [216, 128] on app-card-role "Facilitator [DATE] 11:00-19:00 (8h) [PERSON_NAME]" at bounding box center [223, 125] width 61 height 18
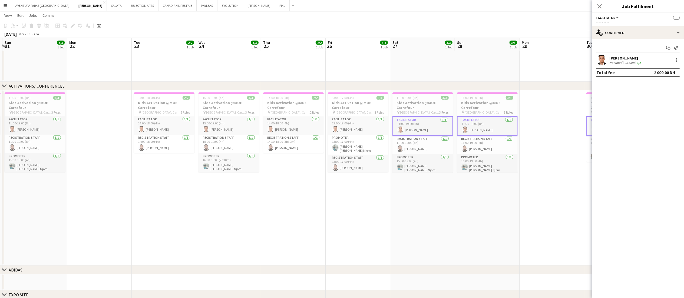
scroll to position [0, 131]
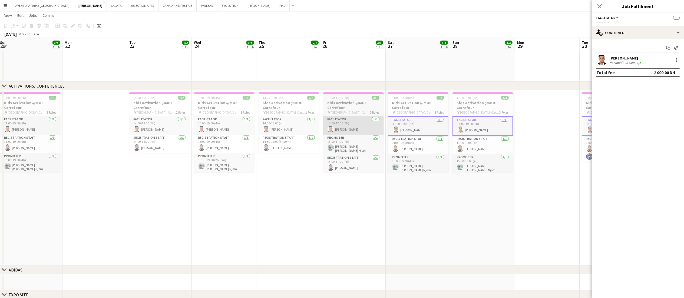
click at [345, 122] on app-card-role "Facilitator [DATE] 13:00-17:00 (4h) [PERSON_NAME]" at bounding box center [353, 125] width 61 height 18
click at [290, 125] on app-card-role "Facilitator [DATE] 14:00-18:00 (4h) [PERSON_NAME]" at bounding box center [288, 125] width 61 height 18
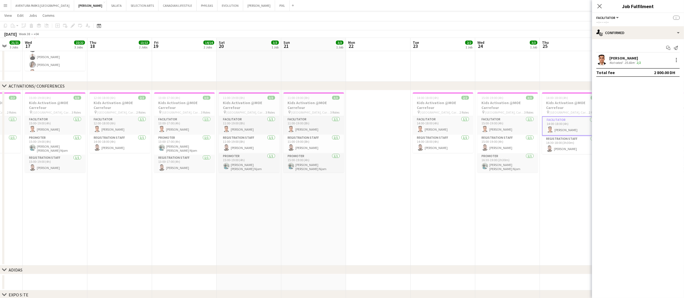
scroll to position [0, 152]
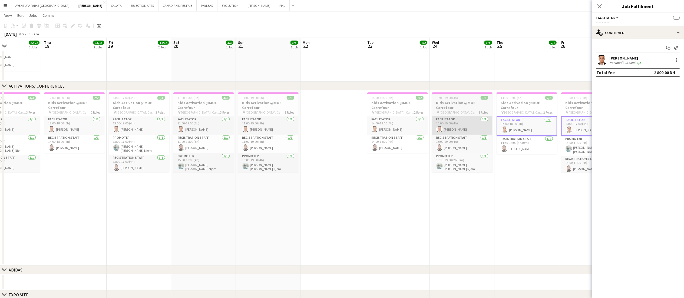
click at [463, 124] on app-card-role "Facilitator [DATE] 15:00-19:00 (4h) [PERSON_NAME]" at bounding box center [462, 125] width 61 height 18
click at [399, 126] on app-card-role "Facilitator [DATE] 14:00-18:00 (4h) [PERSON_NAME]" at bounding box center [397, 125] width 61 height 18
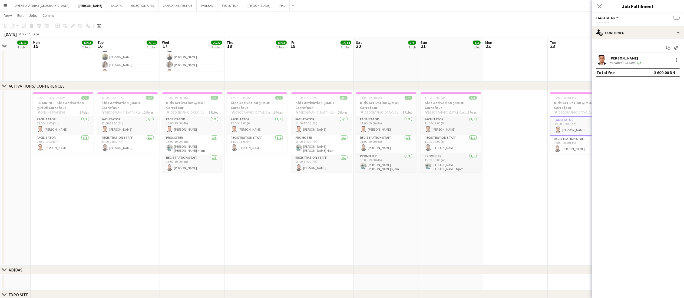
scroll to position [0, 162]
click at [455, 125] on app-card-role "Facilitator [DATE] 11:00-19:00 (8h) [PERSON_NAME]" at bounding box center [451, 125] width 61 height 18
click at [382, 126] on app-card-role "Facilitator [DATE] 11:00-19:00 (8h) [PERSON_NAME]" at bounding box center [387, 125] width 61 height 18
click at [320, 123] on app-card-role "Facilitator [DATE] 13:00-17:00 (4h) [PERSON_NAME]" at bounding box center [322, 125] width 61 height 18
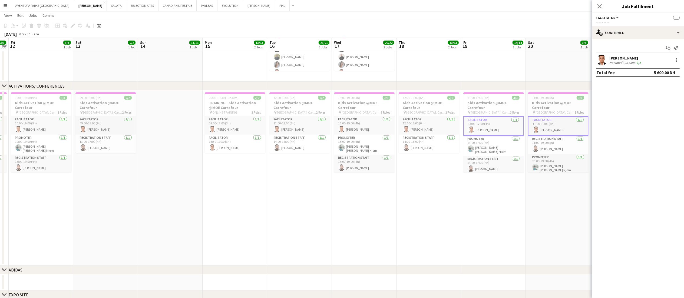
scroll to position [0, 124]
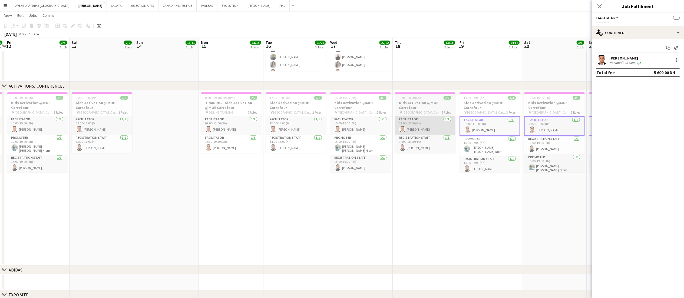
click at [423, 126] on app-card-role "Facilitator [DATE] 12:00-18:00 (6h) [PERSON_NAME]" at bounding box center [425, 125] width 61 height 18
click at [359, 126] on app-card-role "Facilitator [DATE] 15:00-19:00 (4h) [PERSON_NAME]" at bounding box center [360, 125] width 61 height 18
click at [288, 127] on app-card-role "Facilitator [DATE] 12:00-18:00 (6h) [PERSON_NAME]" at bounding box center [295, 125] width 61 height 18
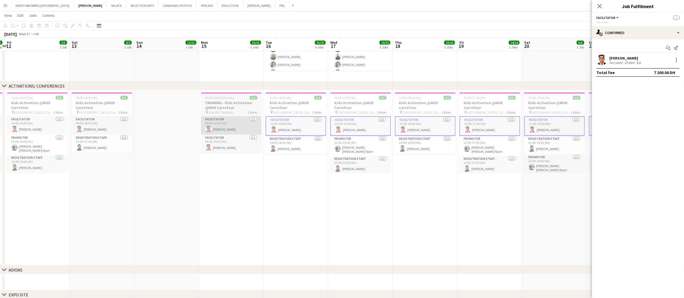
click at [227, 128] on app-card-role "Facilitator [DATE] 09:00-12:00 (3h) [PERSON_NAME]" at bounding box center [231, 125] width 61 height 18
click at [228, 148] on app-card-role "Facilitator [DATE] 16:30-19:30 (3h) [PERSON_NAME]" at bounding box center [231, 145] width 61 height 18
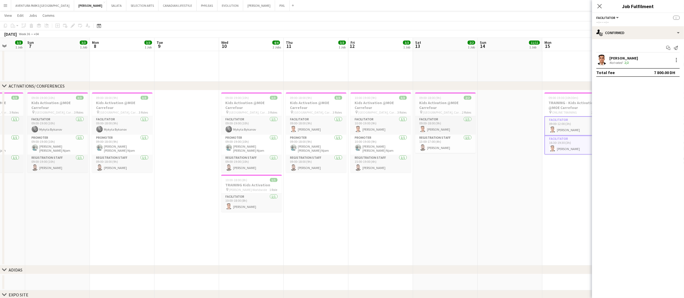
scroll to position [0, 157]
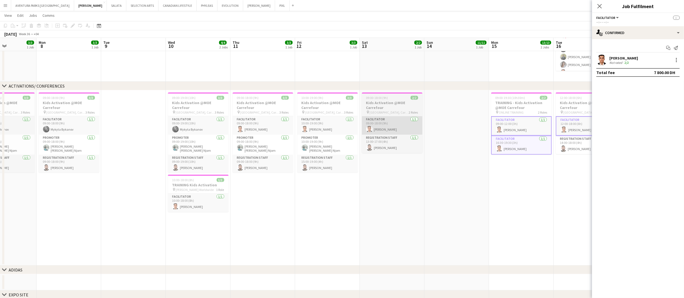
click at [387, 125] on app-card-role "Facilitator [DATE] 09:00-18:00 (9h) [PERSON_NAME]" at bounding box center [392, 125] width 61 height 18
click at [331, 128] on app-card-role "Facilitator [DATE] 10:00-19:00 (9h) [PERSON_NAME]" at bounding box center [327, 125] width 61 height 18
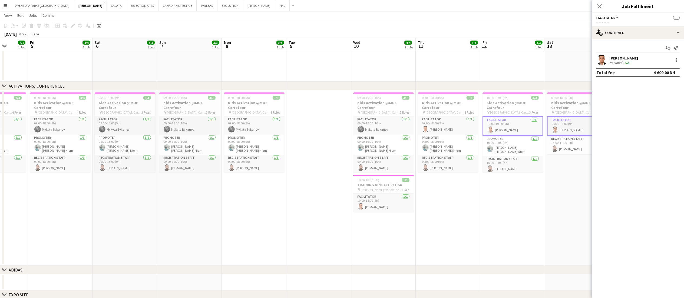
scroll to position [0, 192]
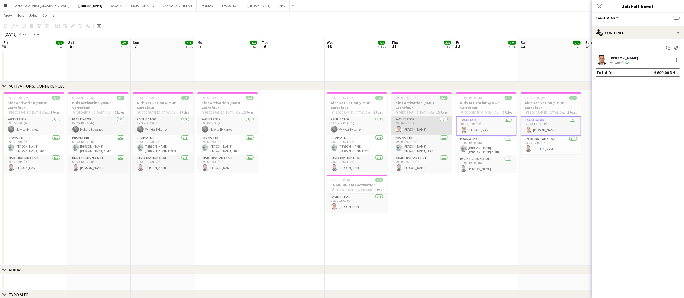
click at [428, 125] on app-card-role "Facilitator [DATE] 09:00-18:00 (9h) [PERSON_NAME]" at bounding box center [421, 125] width 61 height 18
click at [361, 205] on app-card-role "Facilitator [DATE] 10:00-18:00 (8h) [PERSON_NAME]" at bounding box center [357, 203] width 61 height 18
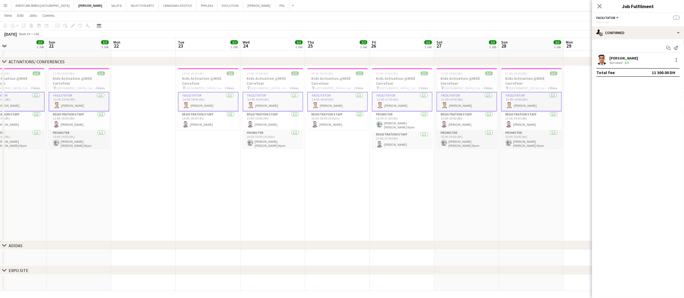
scroll to position [0, 145]
drag, startPoint x: 361, startPoint y: 205, endPoint x: 401, endPoint y: 246, distance: 57.7
click at [376, 249] on div "chevron-right VIP EVENTS chevron-right ACTIVATIONS/ CONFERENCES chevron-right A…" at bounding box center [342, 54] width 684 height 473
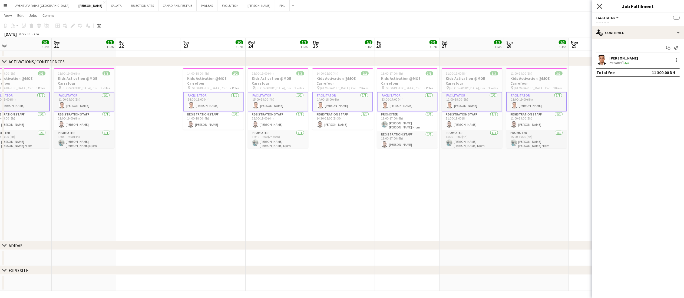
click at [597, 8] on icon "Close pop-in" at bounding box center [599, 6] width 5 height 5
